Goal: Task Accomplishment & Management: Complete application form

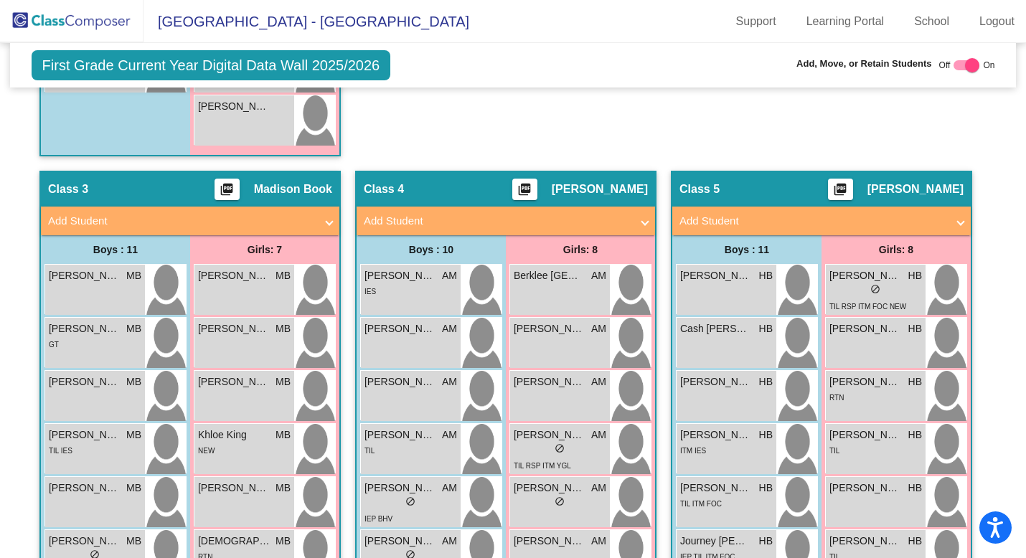
scroll to position [1769, 0]
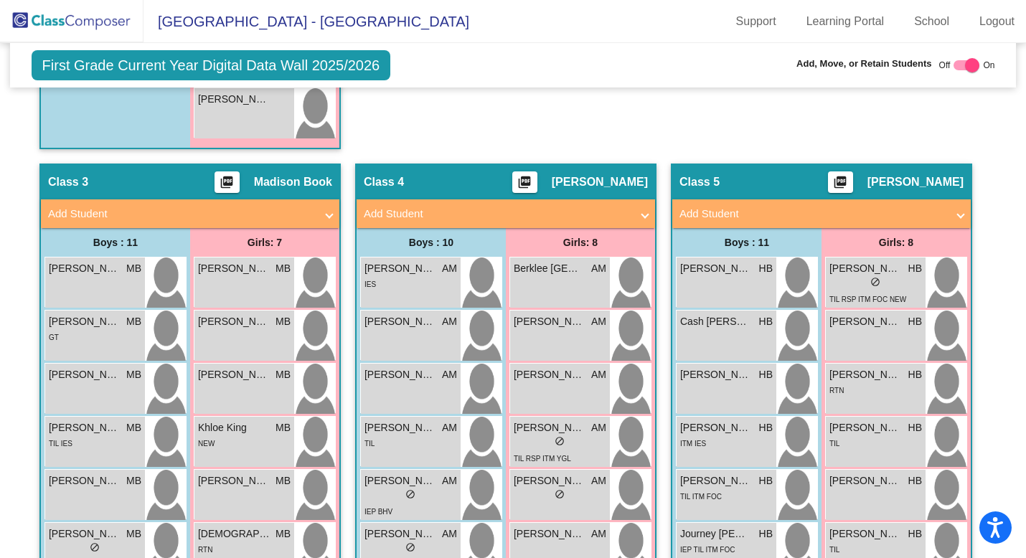
click at [329, 207] on mat-expansion-panel-header "Add Student" at bounding box center [190, 214] width 299 height 29
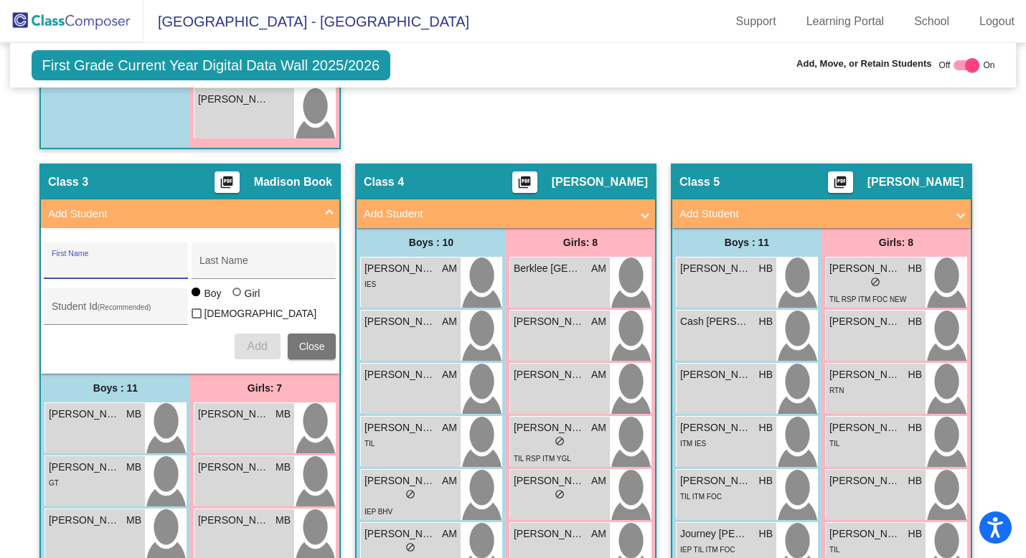
click at [62, 261] on input "First Name" at bounding box center [116, 266] width 129 height 11
type input "[PERSON_NAME]"
type input "Weeks"
click at [237, 299] on div at bounding box center [238, 293] width 11 height 11
click at [238, 300] on input "Girl" at bounding box center [238, 299] width 1 height 1
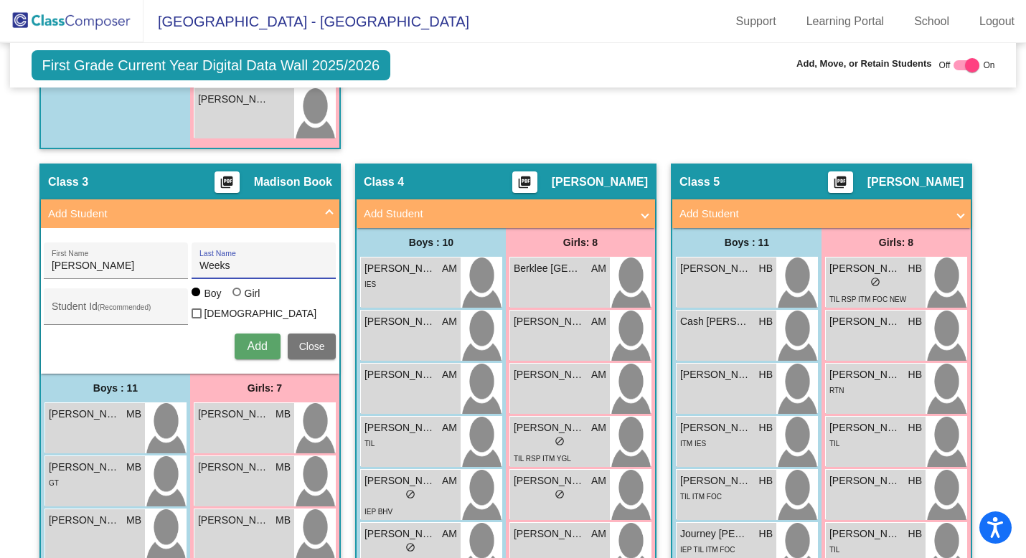
radio input "true"
click at [144, 307] on input "Student Id (Recommended)" at bounding box center [116, 312] width 129 height 11
paste input "9114132753"
type input "9114132753"
click at [251, 342] on span "Add" at bounding box center [257, 346] width 20 height 12
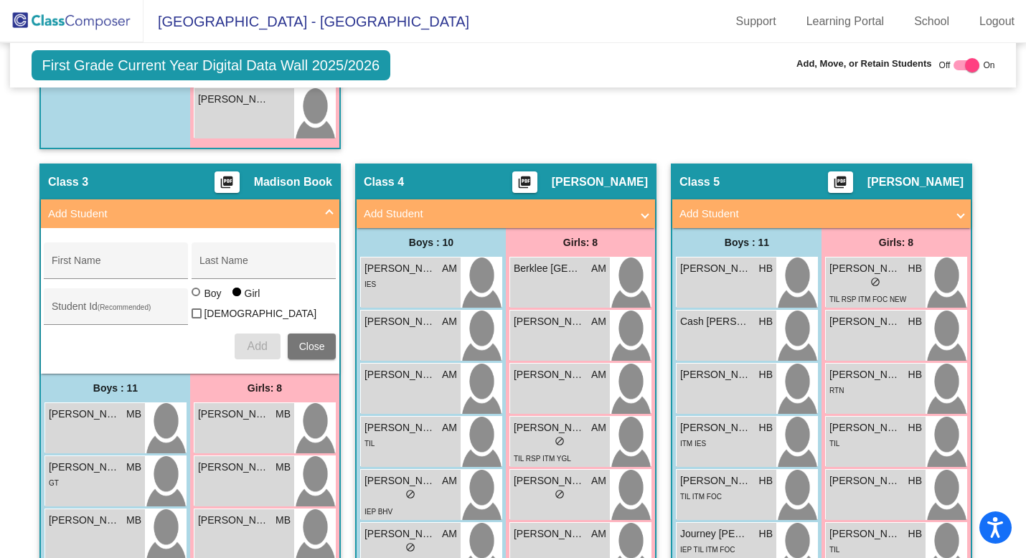
click at [327, 210] on span at bounding box center [330, 214] width 6 height 17
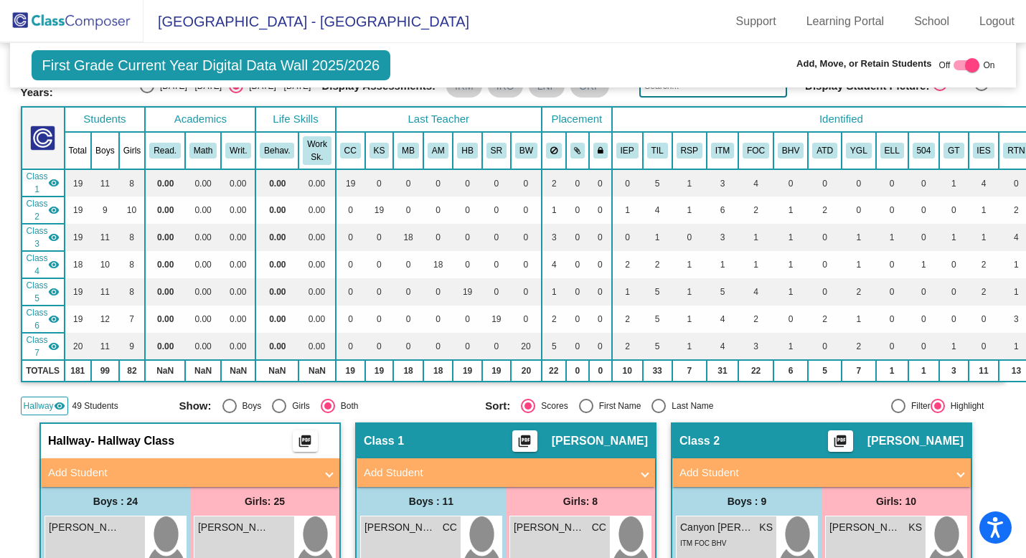
scroll to position [117, 0]
